Goal: Entertainment & Leisure: Consume media (video, audio)

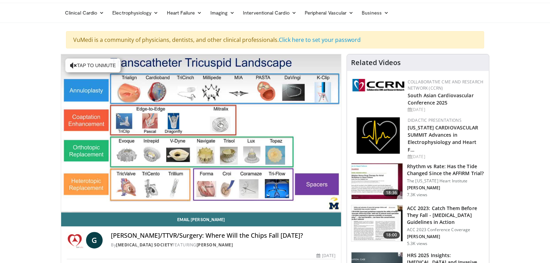
scroll to position [34, 0]
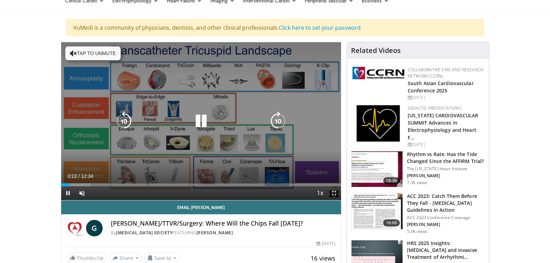
click at [79, 51] on button "Tap to unmute" at bounding box center [92, 53] width 55 height 14
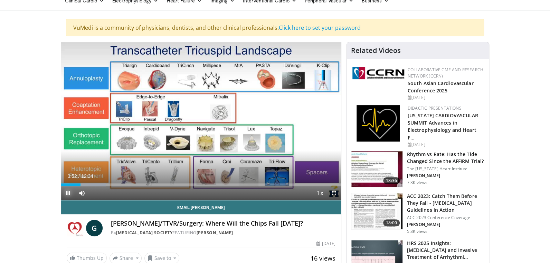
click at [66, 191] on span "Video Player" at bounding box center [68, 193] width 14 height 14
